Goal: Find specific page/section: Find specific page/section

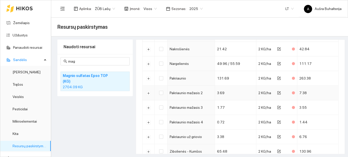
scroll to position [923, 0]
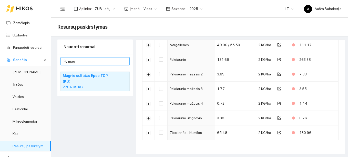
click at [80, 60] on input "mag" at bounding box center [97, 61] width 58 height 6
type input "m"
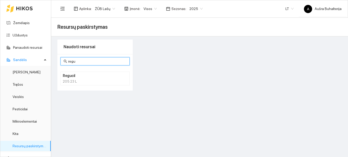
click at [76, 77] on h4 "Regucil" at bounding box center [88, 76] width 51 height 6
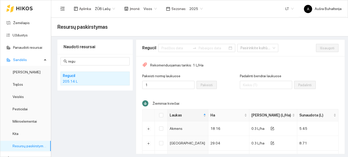
click at [74, 80] on div "205.14 L" at bounding box center [95, 82] width 65 height 6
click at [81, 60] on input "regu" at bounding box center [97, 61] width 58 height 6
type input "r"
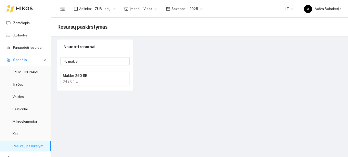
click at [85, 81] on div "342.04 L" at bounding box center [95, 82] width 65 height 6
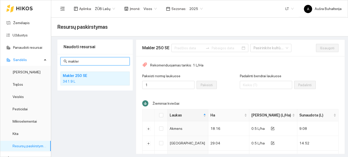
drag, startPoint x: 80, startPoint y: 64, endPoint x: 64, endPoint y: 63, distance: 16.7
click at [64, 63] on span "makler" at bounding box center [95, 61] width 69 height 8
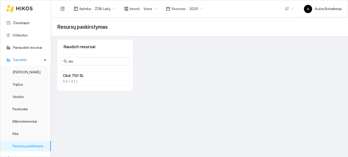
click at [75, 77] on h4 "Click 750 SL" at bounding box center [88, 76] width 51 height 6
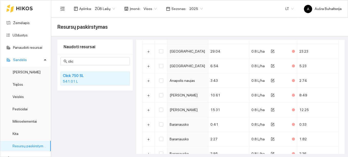
scroll to position [15, 0]
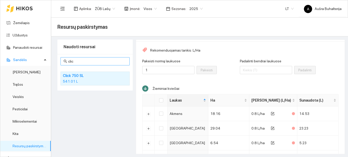
click at [89, 62] on input "clic" at bounding box center [97, 61] width 58 height 6
type input "c"
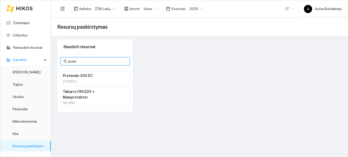
click at [88, 79] on div "273.63 L" at bounding box center [95, 82] width 65 height 6
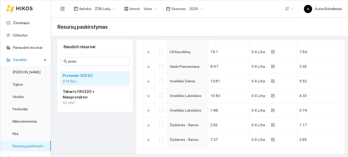
scroll to position [748, 0]
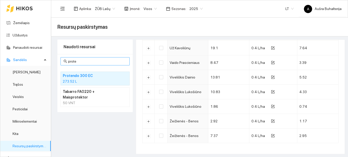
click at [93, 63] on input "prote" at bounding box center [97, 61] width 58 height 6
type input "p"
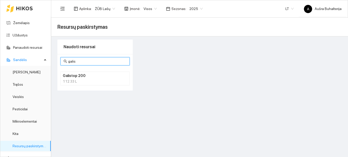
click at [71, 81] on div "112.33 L" at bounding box center [95, 82] width 65 height 6
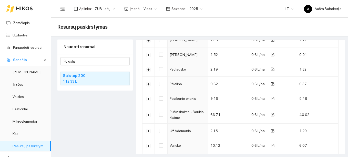
scroll to position [365, 0]
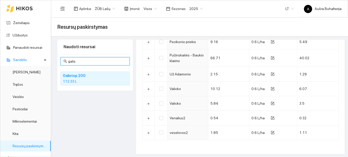
click at [81, 62] on input "galis" at bounding box center [97, 61] width 58 height 6
type input "g"
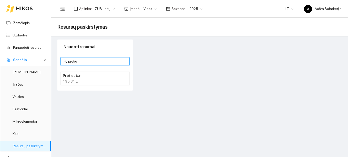
click at [72, 79] on div "195.81 L" at bounding box center [95, 82] width 65 height 6
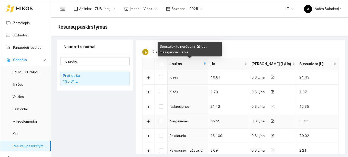
scroll to position [128, 0]
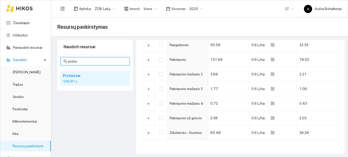
drag, startPoint x: 88, startPoint y: 64, endPoint x: 54, endPoint y: 60, distance: 34.9
click at [54, 60] on main "Resursų paskirstymas Naudoti resursai protio Protiostar 195.81 L Protiostar Pas…" at bounding box center [199, 88] width 297 height 140
click at [78, 60] on input "protio" at bounding box center [97, 61] width 58 height 6
type input "p"
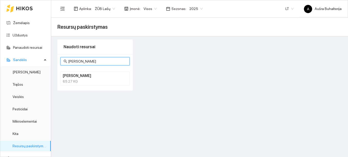
click at [70, 75] on h4 "[PERSON_NAME]" at bounding box center [88, 76] width 51 height 6
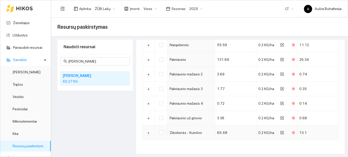
scroll to position [0, 0]
drag, startPoint x: 77, startPoint y: 61, endPoint x: 67, endPoint y: 60, distance: 9.9
click at [67, 60] on span "[PERSON_NAME]" at bounding box center [95, 61] width 69 height 8
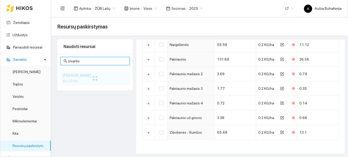
scroll to position [0, 0]
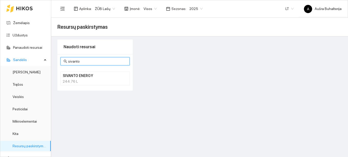
click at [80, 78] on h4 "SIVANTO ENERGY" at bounding box center [88, 76] width 51 height 6
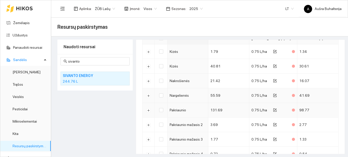
scroll to position [128, 0]
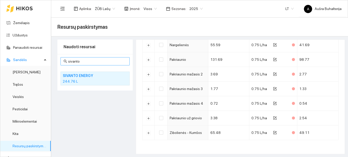
click at [92, 64] on input "sivanto" at bounding box center [97, 61] width 58 height 6
type input "s"
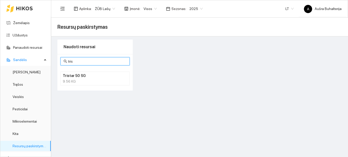
click at [72, 79] on div "9.56 KG" at bounding box center [95, 82] width 65 height 6
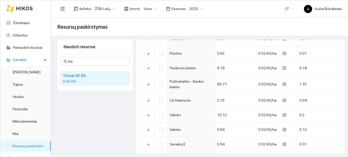
scroll to position [648, 0]
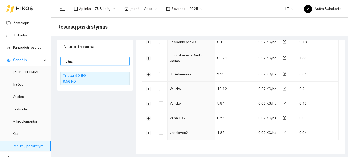
click at [81, 59] on input "tris" at bounding box center [97, 61] width 58 height 6
type input "t"
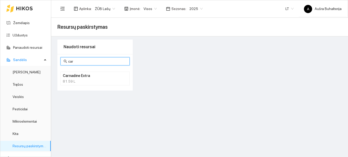
click at [85, 78] on h4 "Carnadine Extra" at bounding box center [88, 76] width 51 height 6
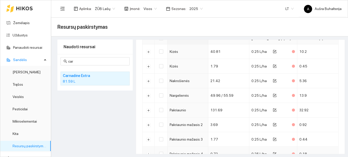
scroll to position [128, 0]
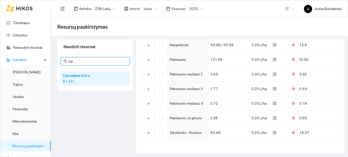
click at [77, 62] on input "car" at bounding box center [97, 61] width 58 height 6
type input "c"
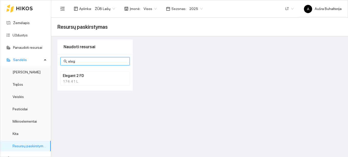
click at [76, 84] on li "Elegant 2 FD 174.41 L" at bounding box center [95, 79] width 69 height 14
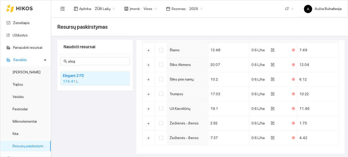
scroll to position [236, 0]
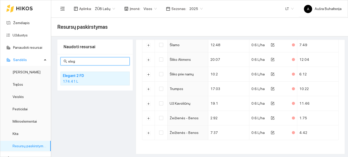
click at [82, 61] on input "eleg" at bounding box center [97, 61] width 58 height 6
type input "e"
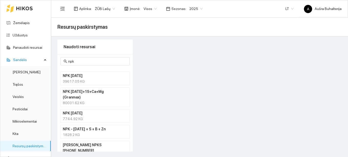
click at [103, 146] on h4 "[PERSON_NAME] NPKS [PHONE_NUMBER]" at bounding box center [88, 147] width 51 height 11
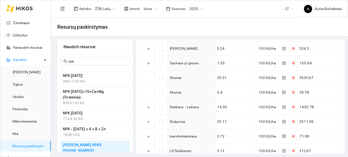
scroll to position [931, 0]
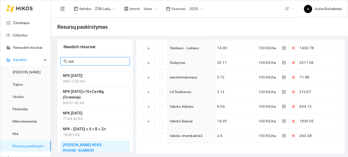
click at [85, 61] on input "npk" at bounding box center [97, 61] width 58 height 6
type input "n"
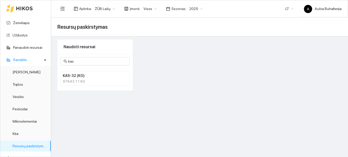
click at [76, 80] on div "97643.11 KG" at bounding box center [95, 82] width 65 height 6
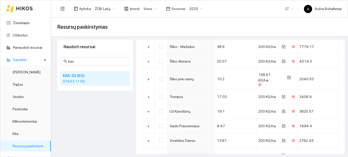
scroll to position [406, 0]
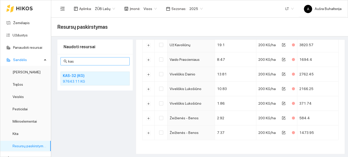
click at [87, 62] on input "kas" at bounding box center [97, 61] width 58 height 6
type input "k"
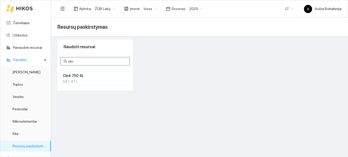
click at [79, 77] on h4 "Click 750 SL" at bounding box center [88, 76] width 51 height 6
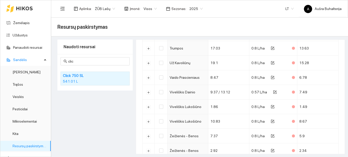
scroll to position [733, 0]
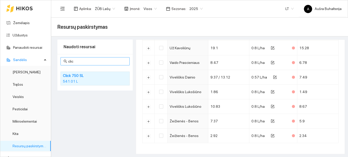
click at [83, 59] on input "clic" at bounding box center [97, 61] width 58 height 6
type input "c"
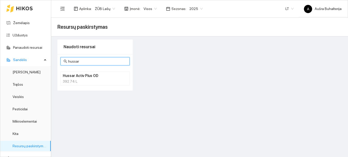
click at [86, 77] on h4 "Hussar Activ Plus OD" at bounding box center [88, 76] width 51 height 6
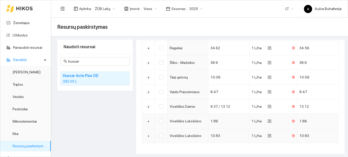
scroll to position [0, 0]
click at [82, 62] on input "hussar" at bounding box center [97, 61] width 58 height 6
type input "h"
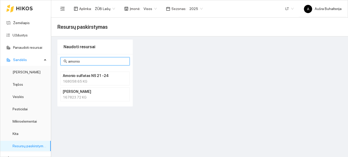
scroll to position [0, 0]
type input "amonio s"
click at [75, 78] on h4 "Amonio sulfatas NS 21 -24" at bounding box center [88, 76] width 51 height 6
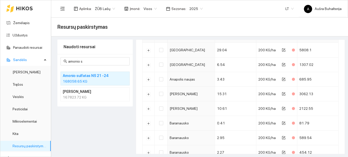
scroll to position [191, 0]
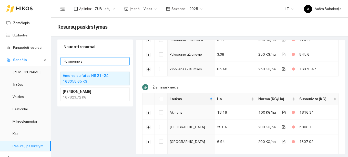
click at [89, 61] on input "amonio s" at bounding box center [97, 61] width 58 height 6
click at [81, 93] on h4 "[PERSON_NAME]" at bounding box center [88, 92] width 51 height 6
